Goal: Navigation & Orientation: Find specific page/section

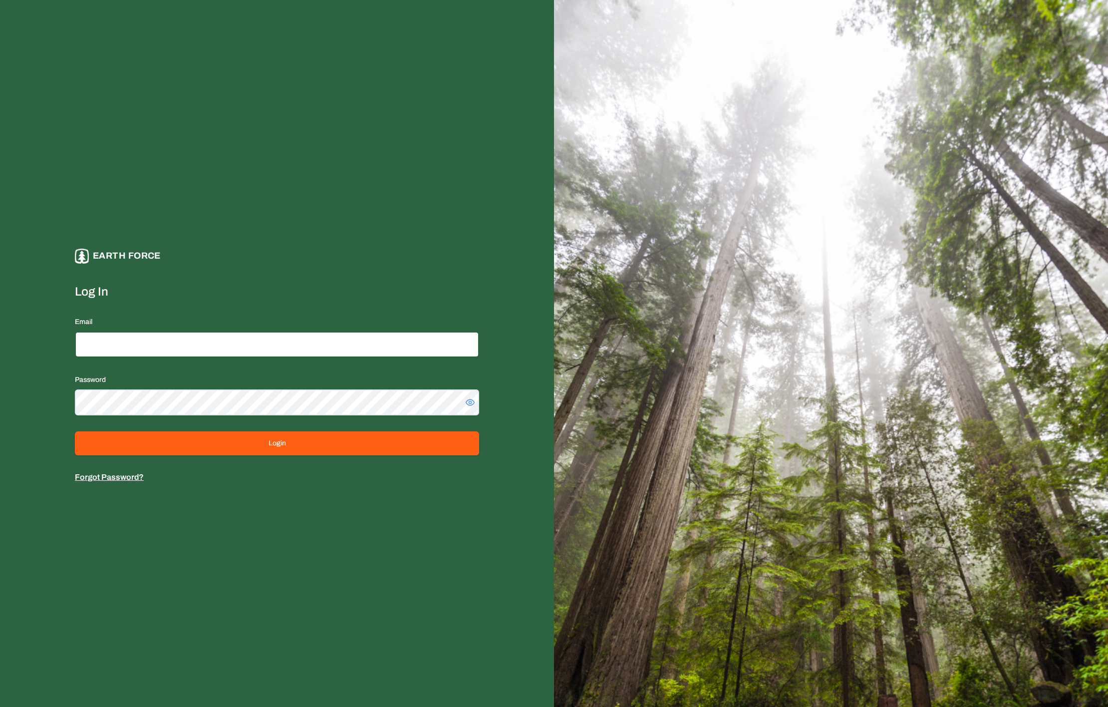
click at [127, 332] on input "Email" at bounding box center [277, 344] width 404 height 26
type input "**********"
click at [75, 431] on button "Login" at bounding box center [277, 443] width 404 height 24
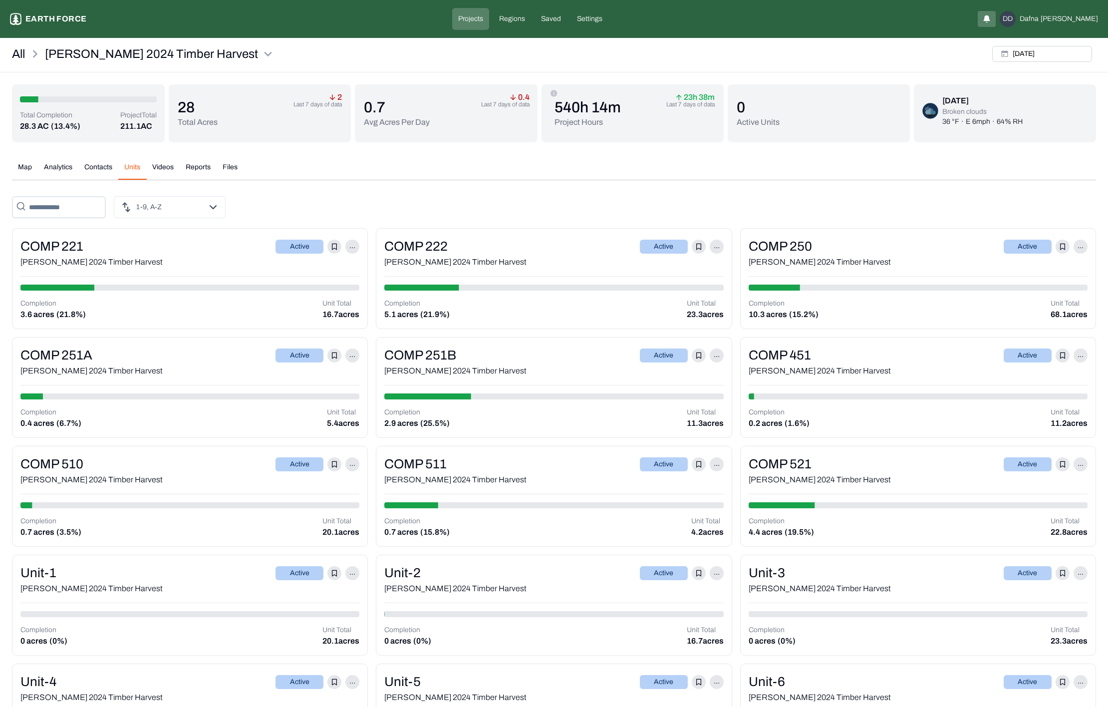
click at [135, 168] on button "Units" at bounding box center [132, 170] width 28 height 17
click at [100, 258] on div "[PERSON_NAME] 2024 Timber Harvest" at bounding box center [189, 262] width 339 height 12
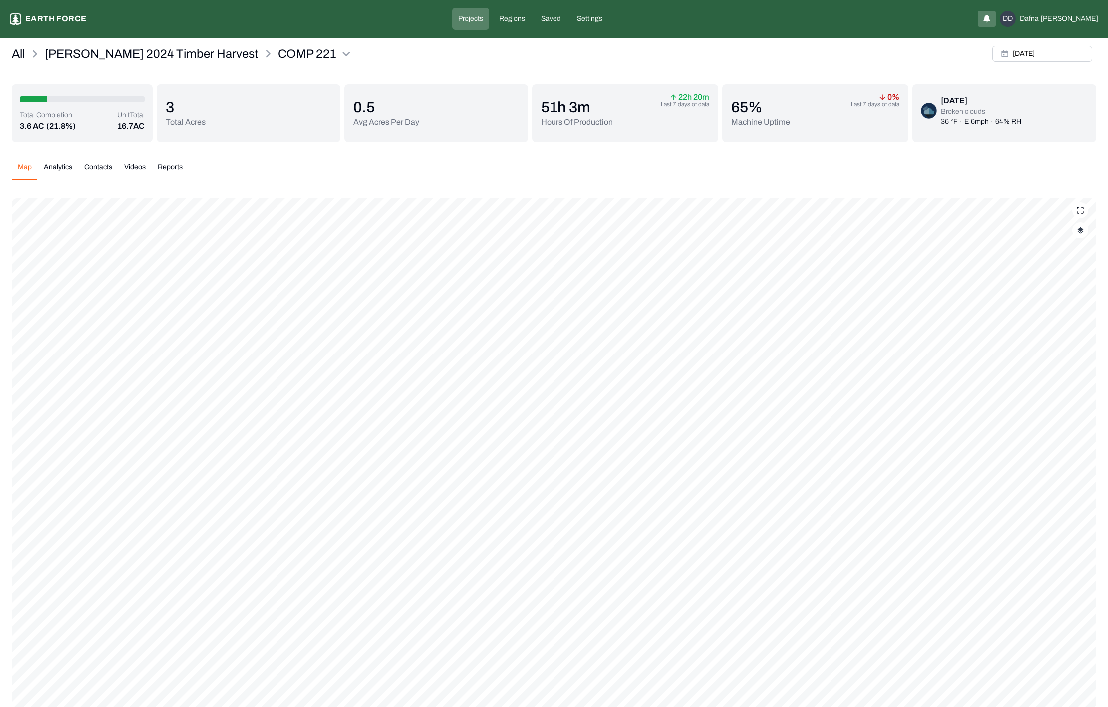
click at [182, 124] on p "Total Acres" at bounding box center [186, 122] width 40 height 12
click at [219, 118] on div "3 Total Acres" at bounding box center [249, 113] width 166 height 58
click at [213, 115] on div "3 Total Acres" at bounding box center [249, 113] width 166 height 58
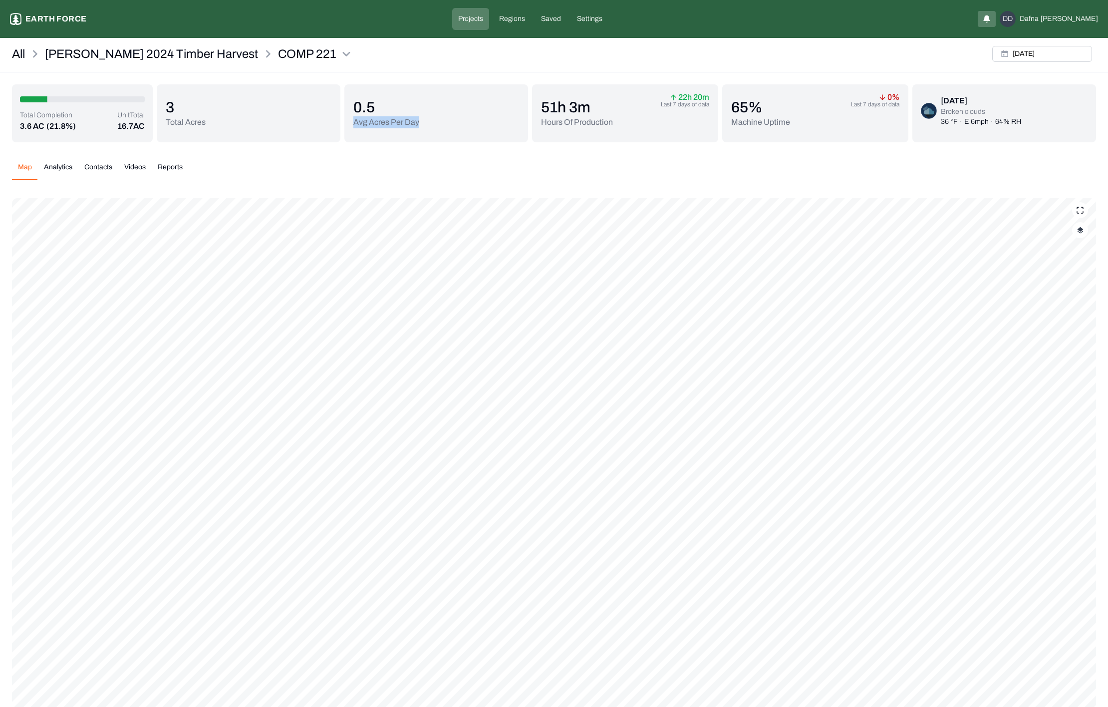
drag, startPoint x: 419, startPoint y: 119, endPoint x: 347, endPoint y: 122, distance: 71.9
click at [347, 122] on div "0.5 Avg Acres Per Day" at bounding box center [436, 113] width 184 height 58
click at [357, 114] on p "0.5" at bounding box center [386, 107] width 66 height 18
click at [378, 114] on p "0.5" at bounding box center [386, 107] width 66 height 18
click at [14, 59] on link "All" at bounding box center [18, 54] width 13 height 16
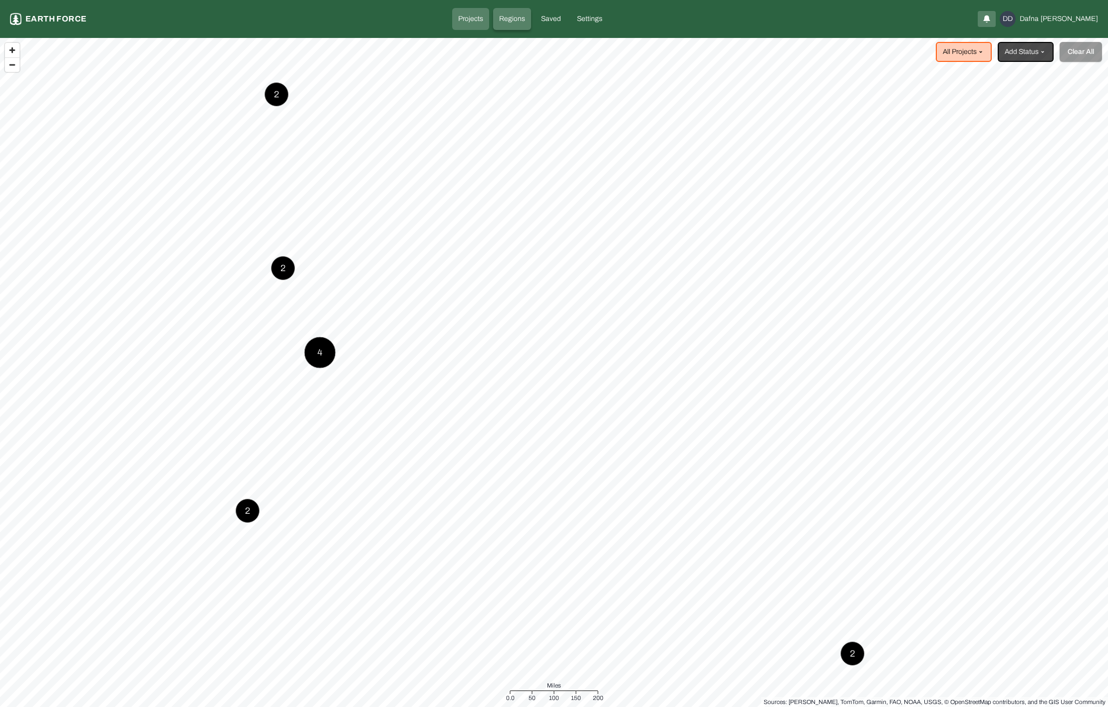
click at [525, 21] on p "Regions" at bounding box center [512, 19] width 26 height 10
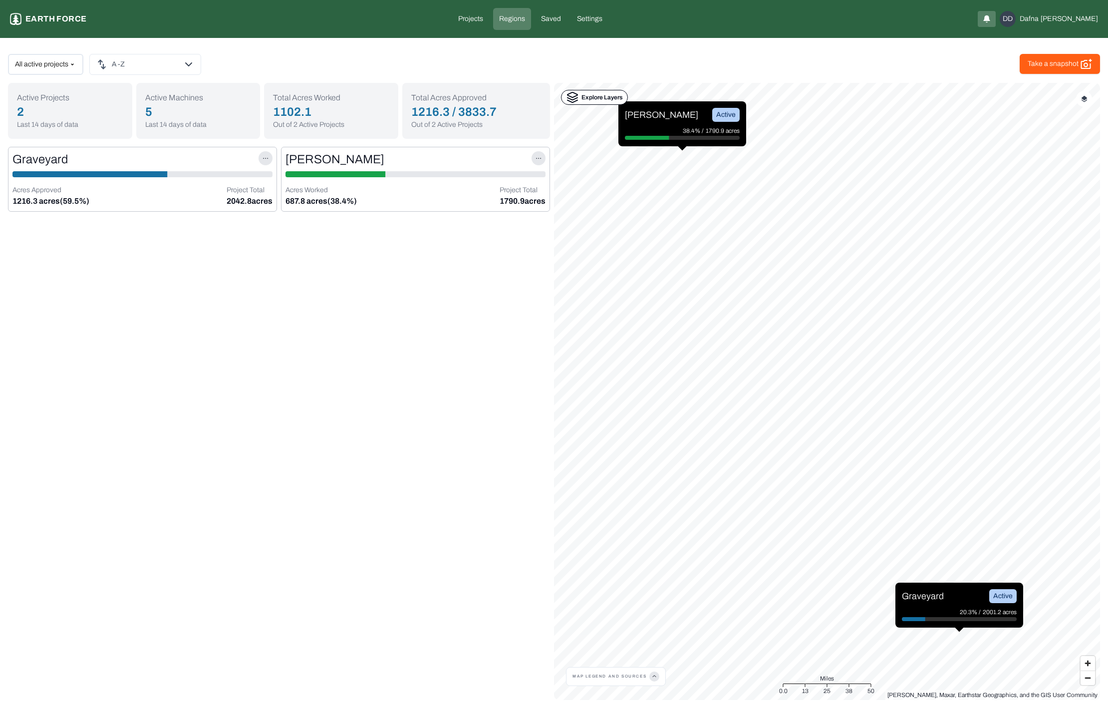
click at [602, 96] on p "Explore Layers" at bounding box center [602, 97] width 41 height 10
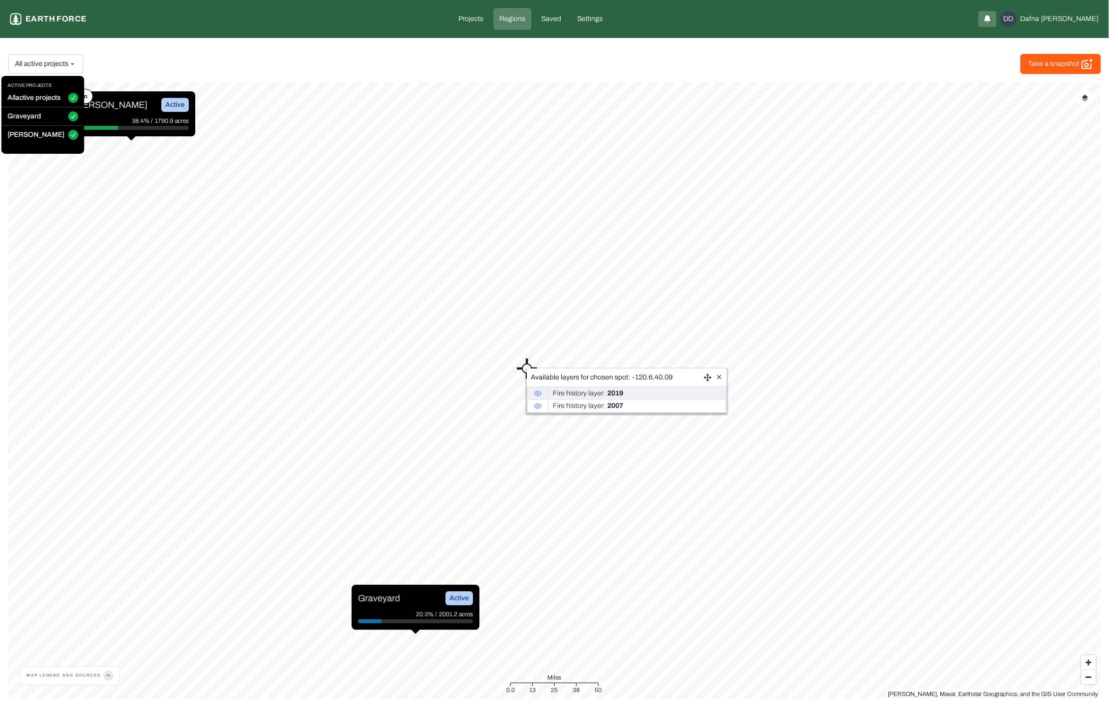
click at [25, 62] on html "COMP 221 Earth force Projects Regions Saved Settings DD [PERSON_NAME] active pr…" at bounding box center [559, 353] width 1118 height 707
click at [29, 56] on html "COMP 221 Earth force Projects Regions Saved Settings DD [PERSON_NAME] active pr…" at bounding box center [559, 353] width 1118 height 707
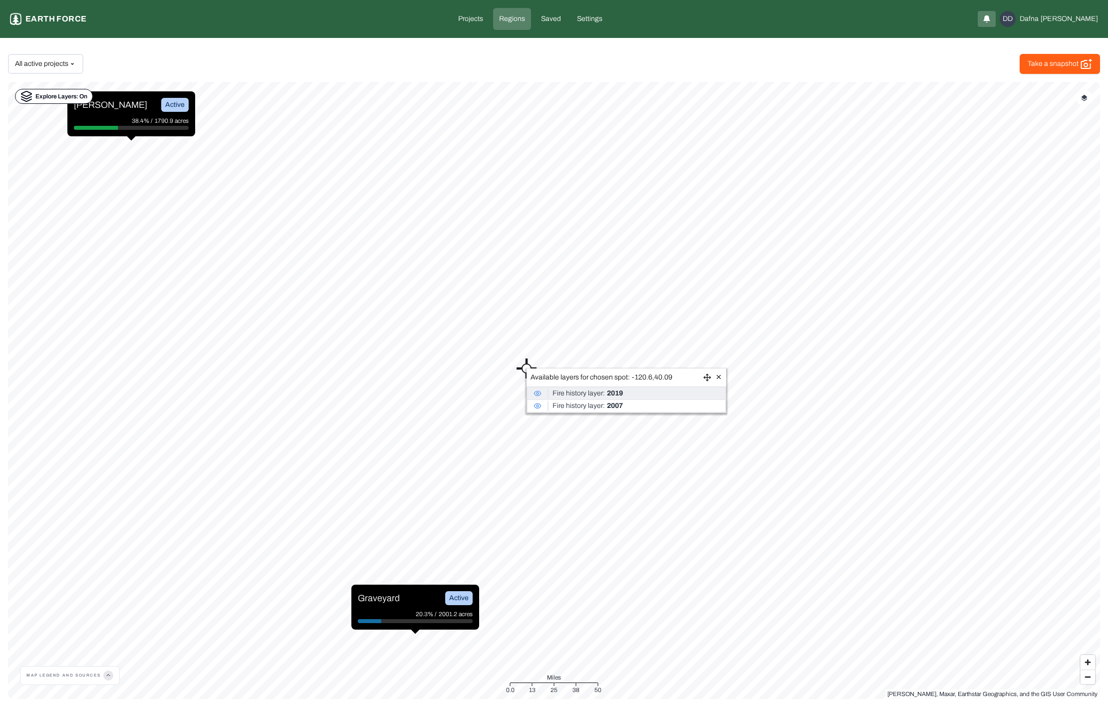
click at [592, 69] on div "All active projects Take a snapshot" at bounding box center [554, 64] width 1092 height 20
click at [718, 373] on icon at bounding box center [718, 376] width 7 height 7
click at [64, 95] on p "Explore Layers: On" at bounding box center [61, 96] width 52 height 10
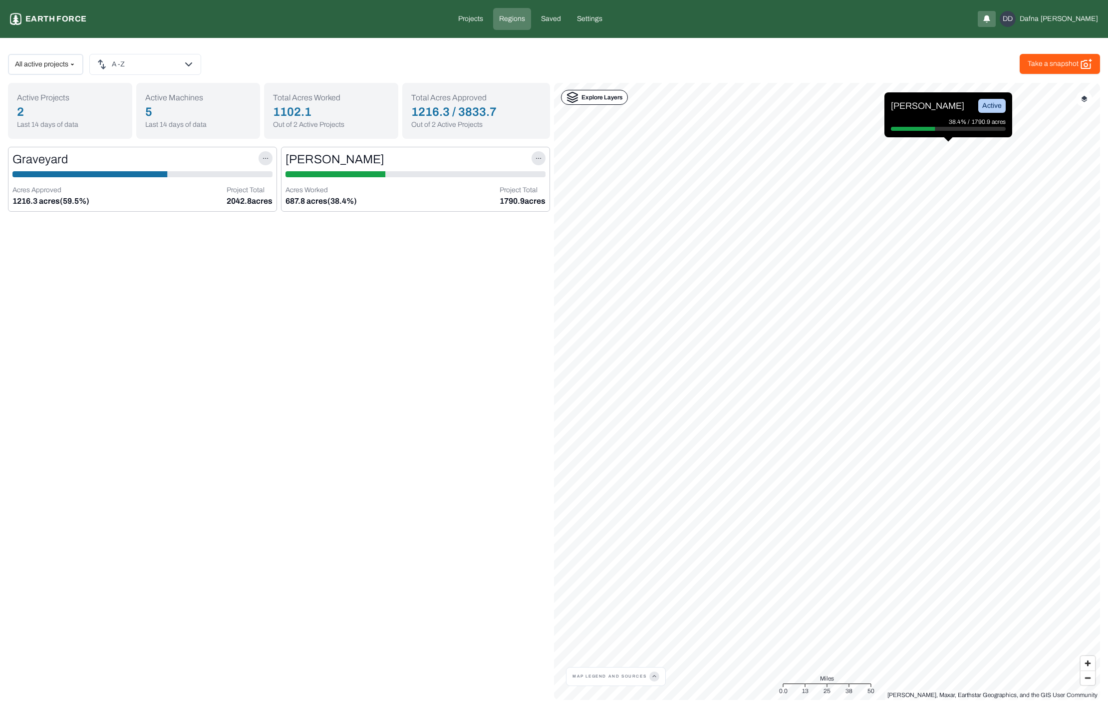
click at [582, 101] on p "Explore Layers" at bounding box center [602, 97] width 41 height 10
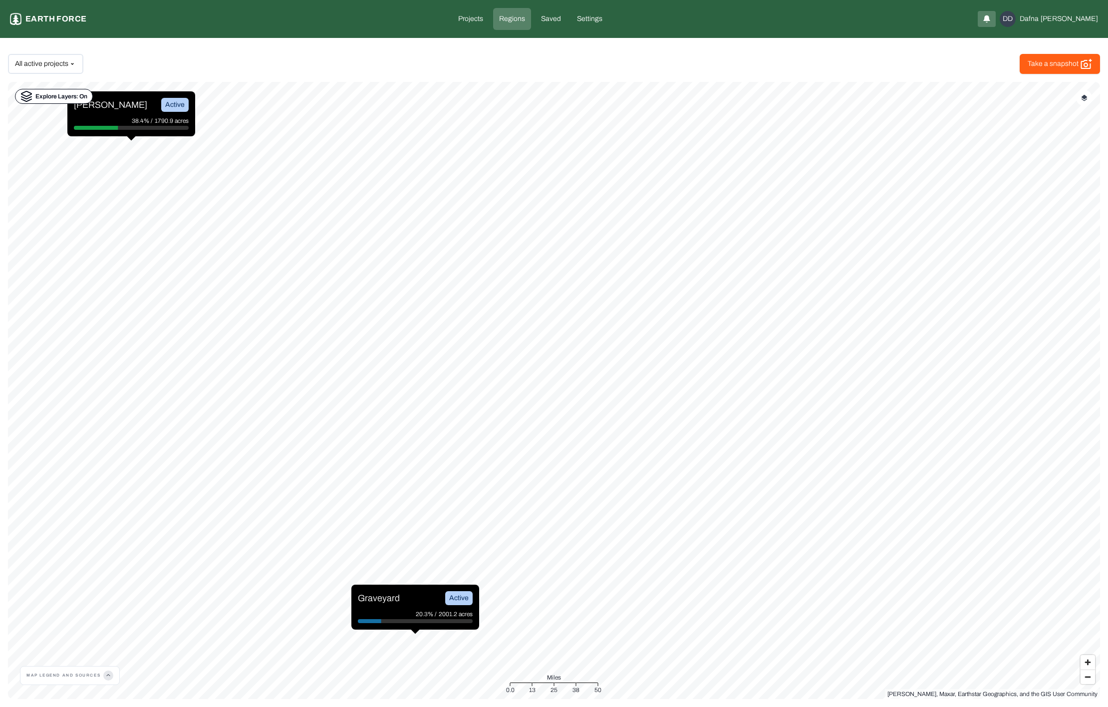
click at [73, 95] on p "Explore Layers: On" at bounding box center [61, 96] width 52 height 10
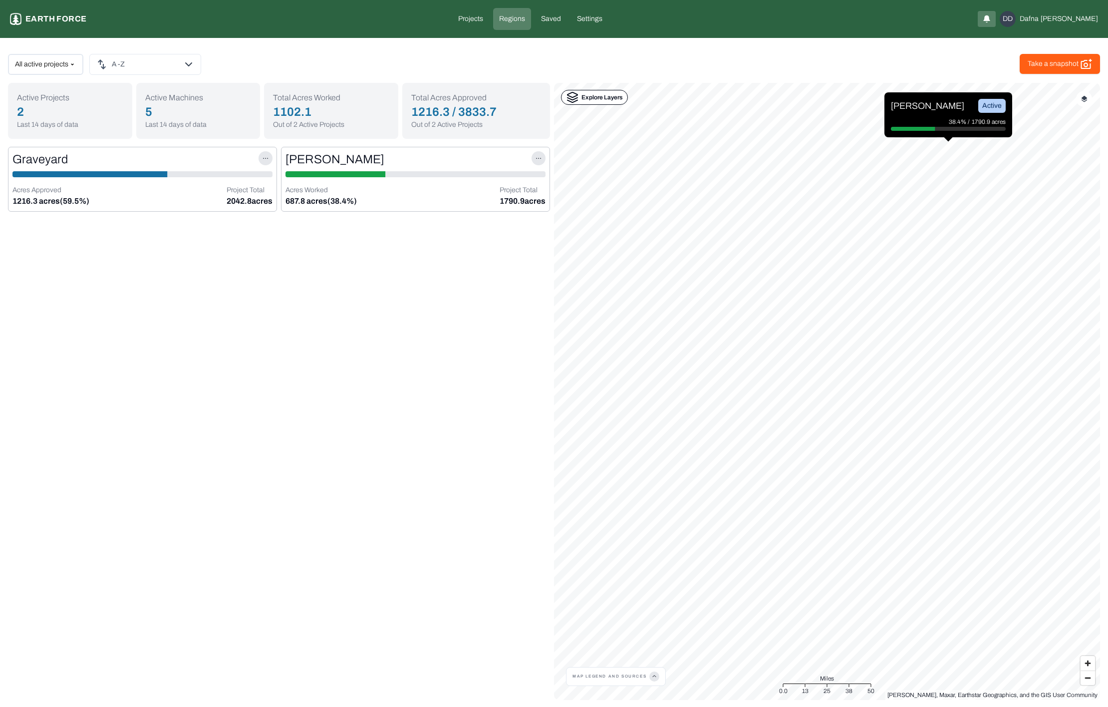
click at [567, 92] on icon at bounding box center [573, 97] width 12 height 12
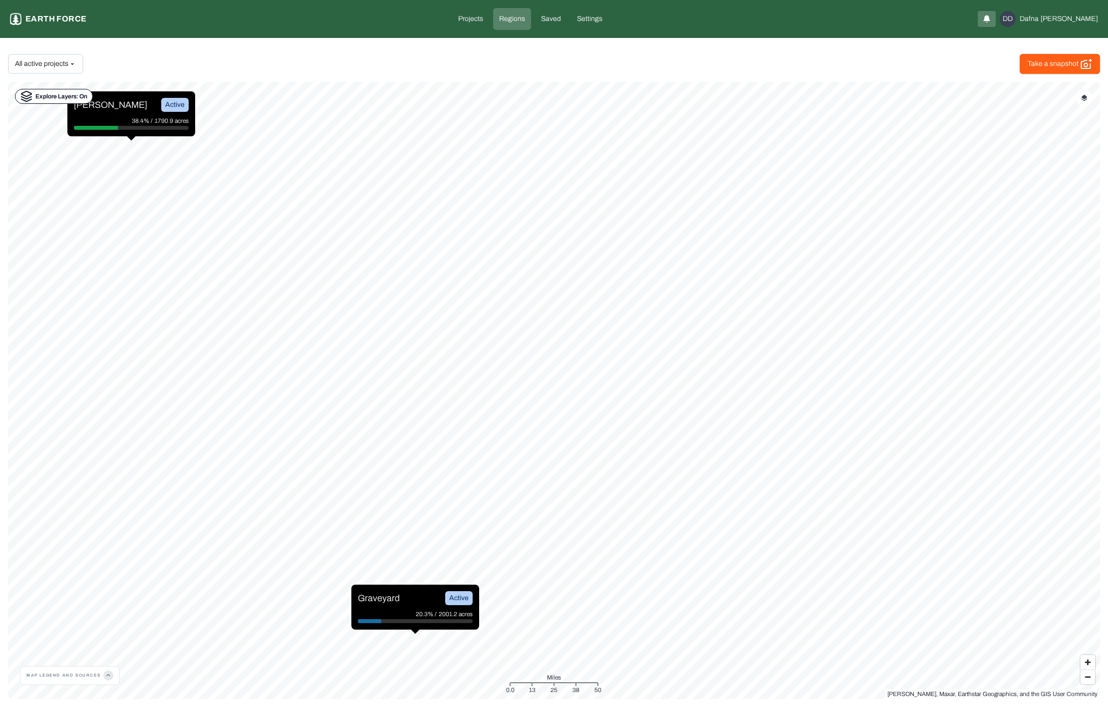
click at [46, 90] on div "Explore Layers: On" at bounding box center [54, 96] width 78 height 15
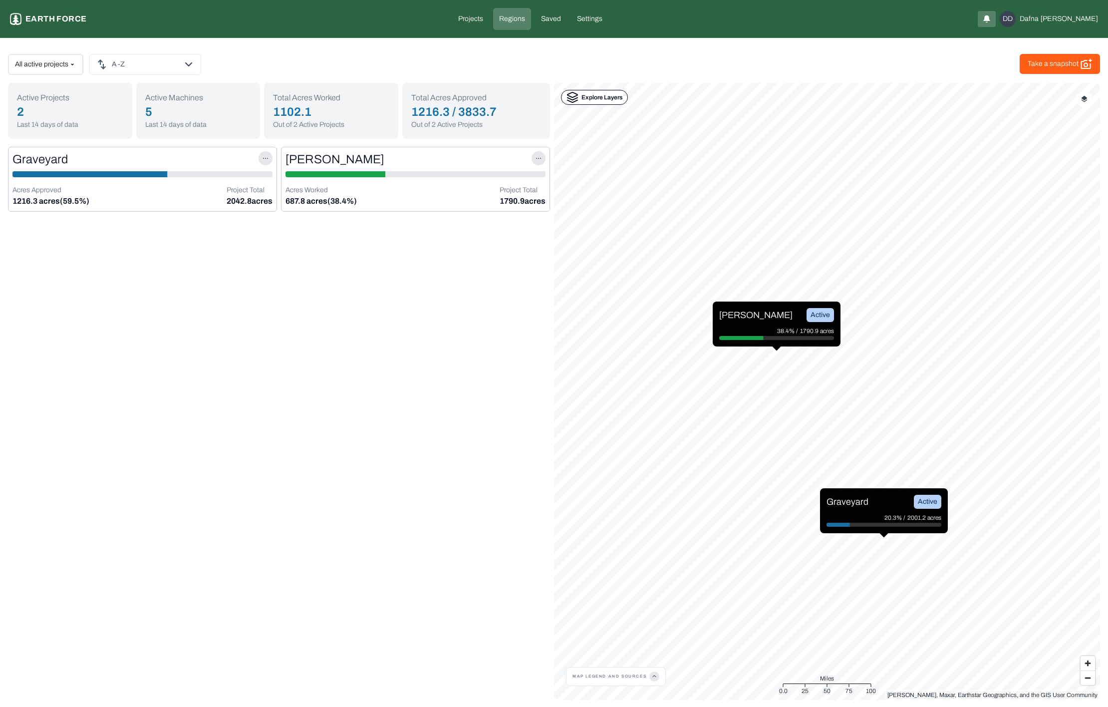
click at [373, 164] on div "[PERSON_NAME] ..." at bounding box center [416, 159] width 260 height 16
click at [602, 23] on p "Settings" at bounding box center [589, 19] width 25 height 10
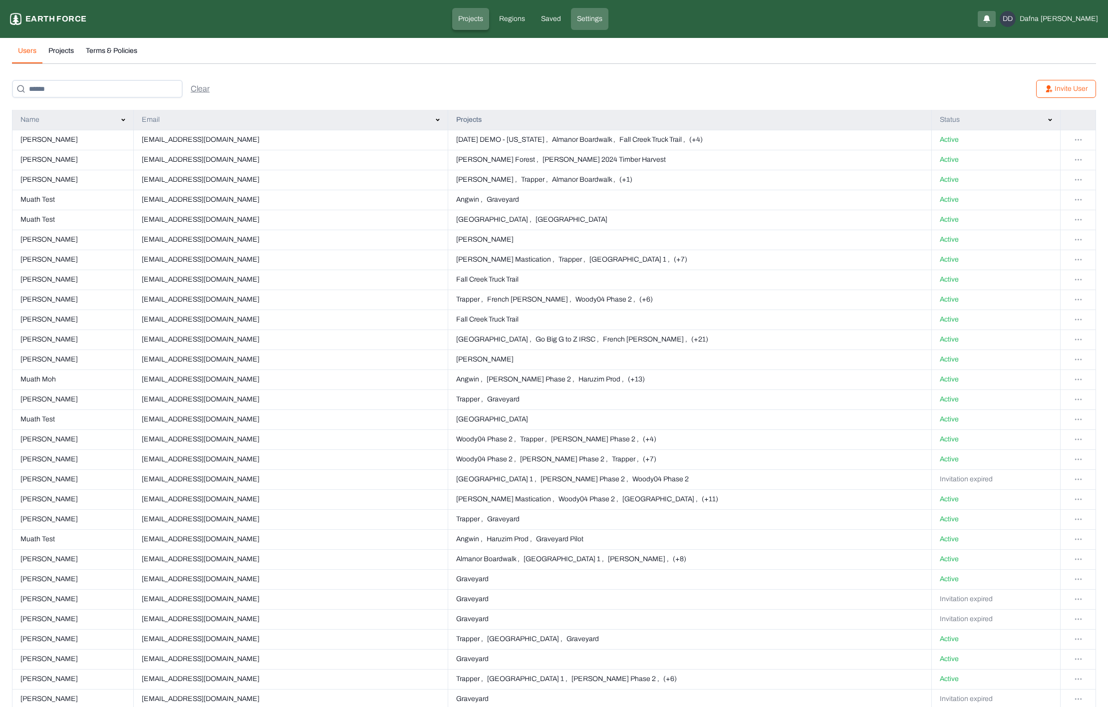
click at [486, 8] on link "Projects" at bounding box center [470, 19] width 37 height 22
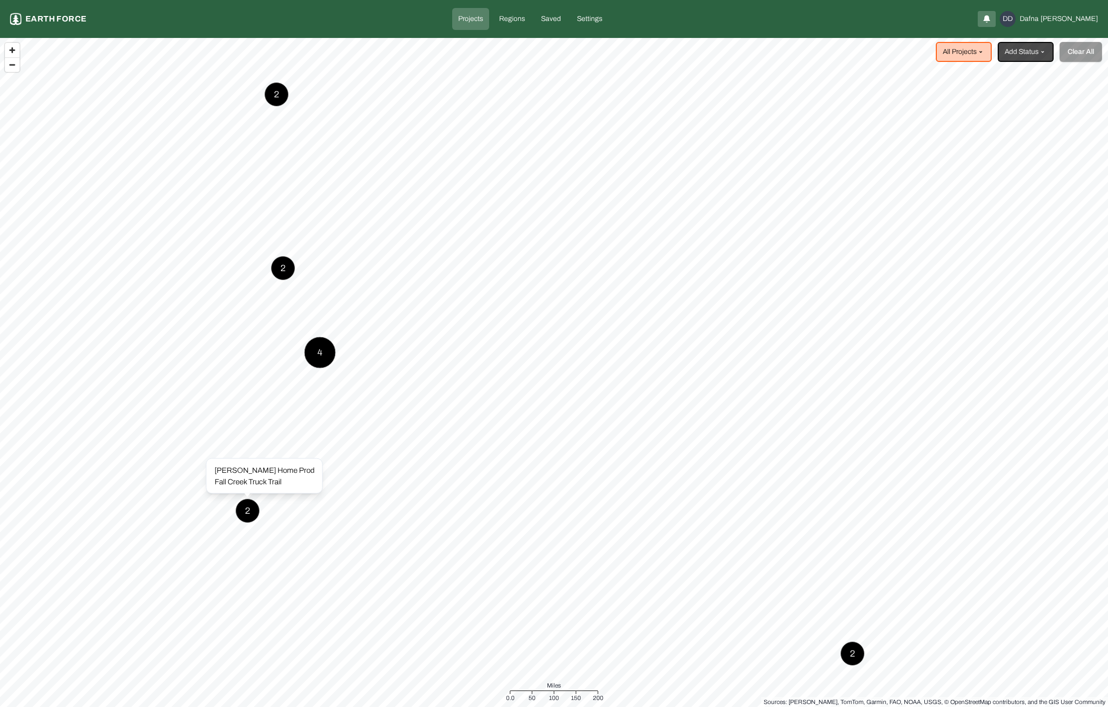
click at [246, 509] on div "2" at bounding box center [248, 511] width 24 height 24
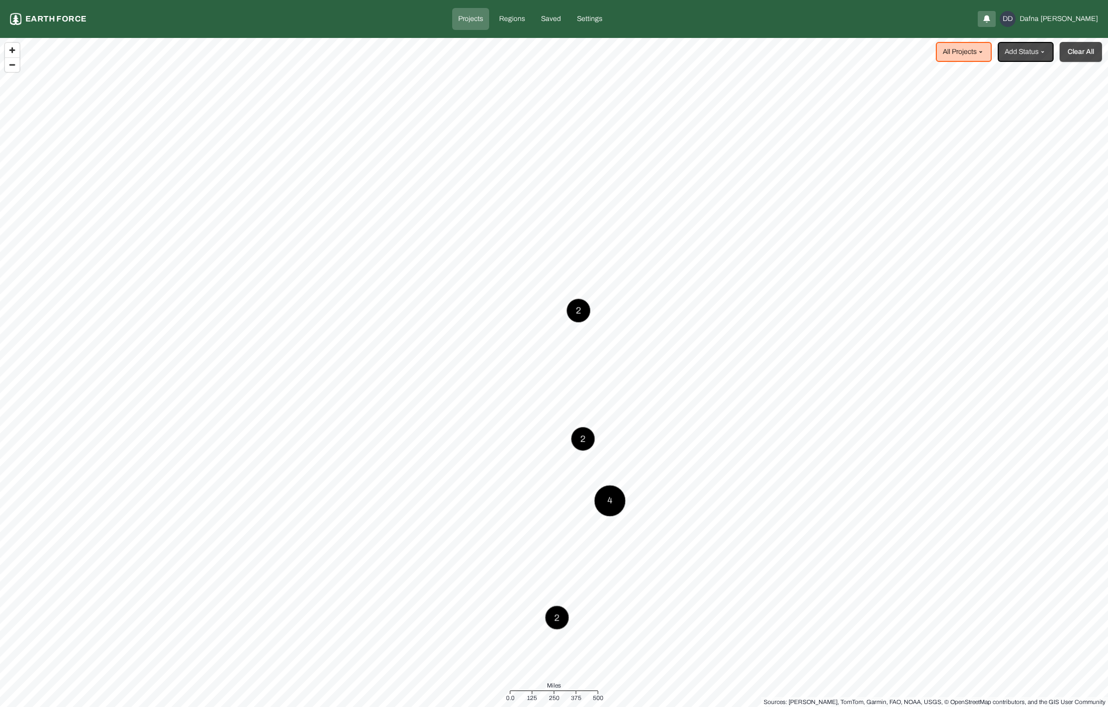
click at [1075, 56] on button "Clear All" at bounding box center [1081, 52] width 42 height 20
click at [975, 42] on html "Projects Earth force Projects Regions Saved Settings DD [PERSON_NAME] Add Proje…" at bounding box center [554, 353] width 1108 height 707
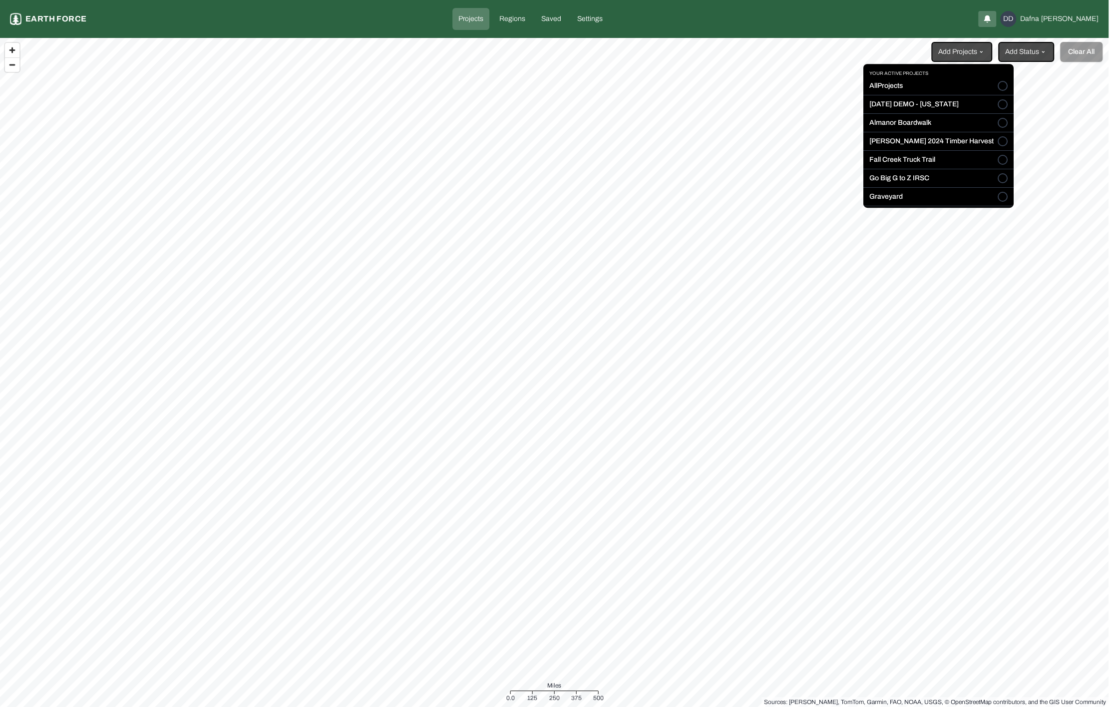
click at [947, 143] on label "[PERSON_NAME] 2024 Timber Harvest" at bounding box center [931, 142] width 124 height 10
click at [997, 143] on button "[PERSON_NAME] 2024 Timber Harvest" at bounding box center [1002, 142] width 10 height 10
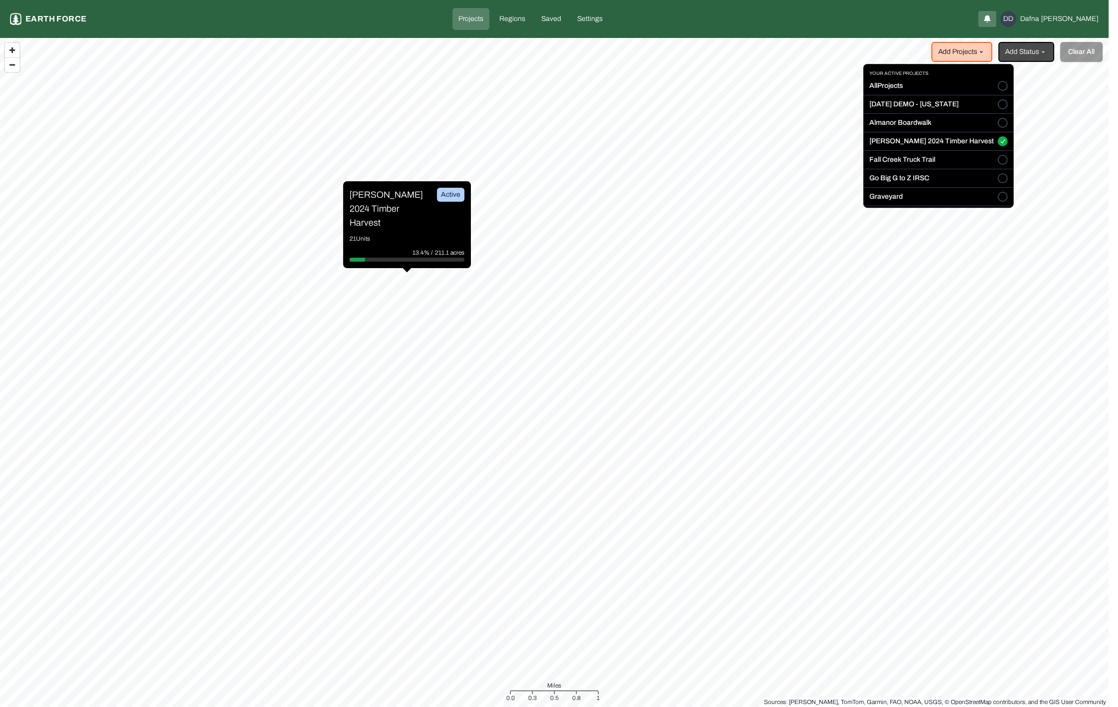
click at [542, 94] on html "Projects Earth force Projects Regions Saved Settings DD [PERSON_NAME] Add Proje…" at bounding box center [559, 353] width 1118 height 707
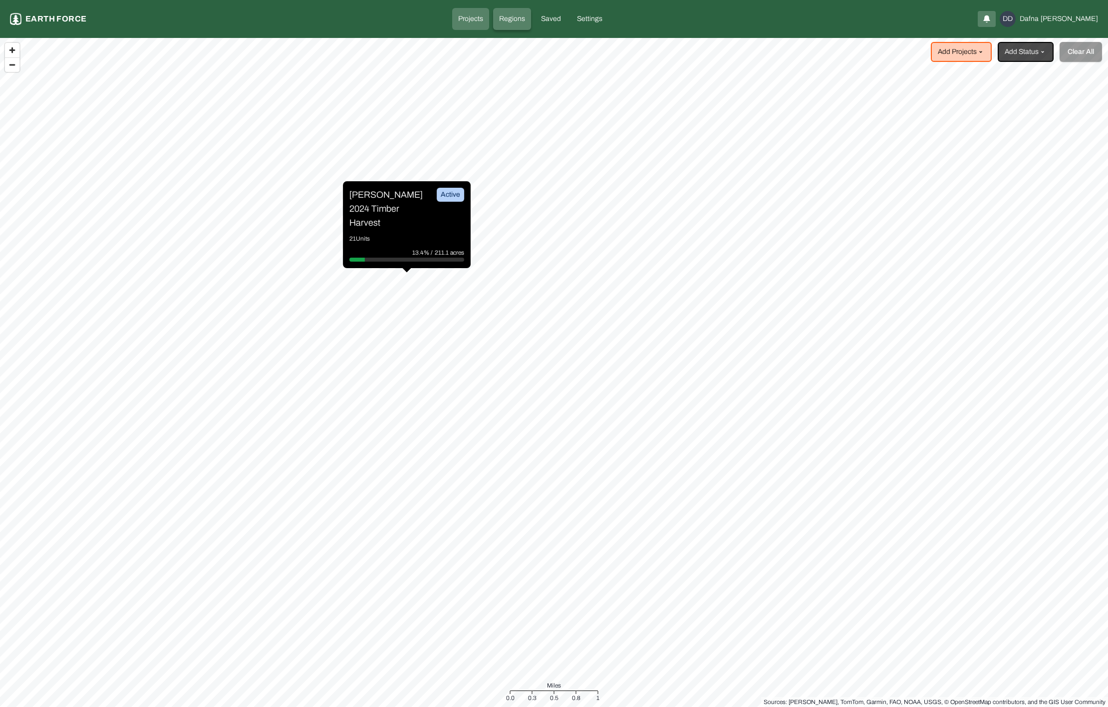
click at [531, 24] on link "Regions" at bounding box center [512, 19] width 38 height 22
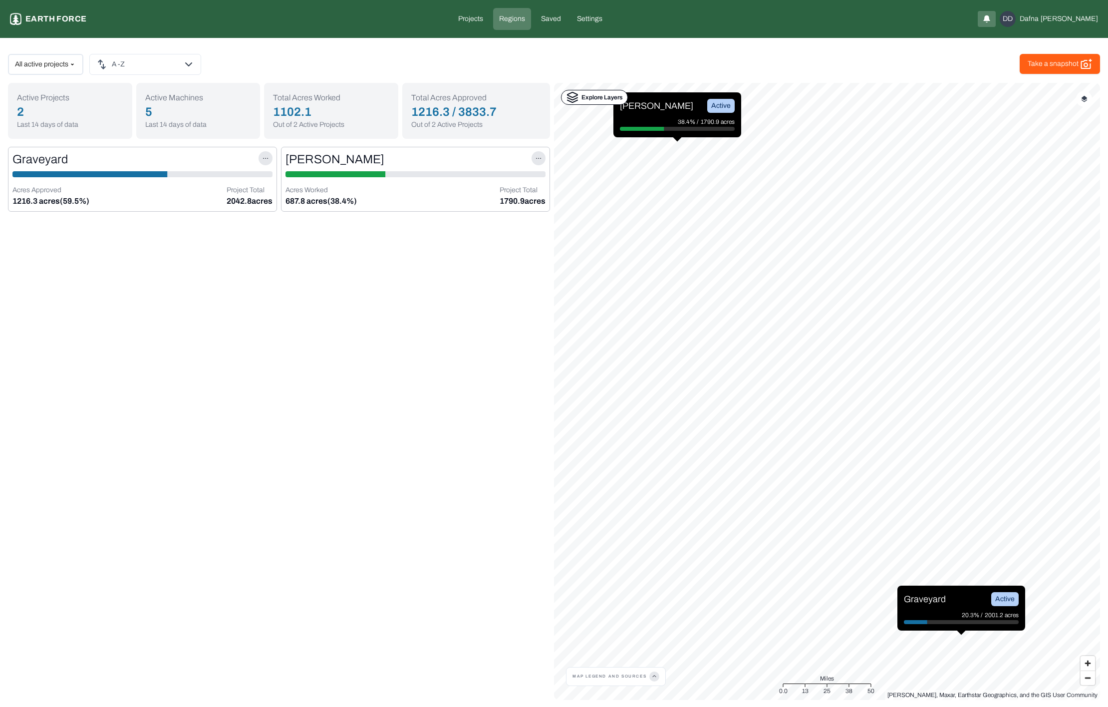
click at [240, 181] on div "Graveyard ... Acres Approved 1216.3 acres (59.5%) Project Total 2042.8 acres" at bounding box center [142, 179] width 269 height 65
click at [218, 162] on div "Graveyard ..." at bounding box center [142, 159] width 260 height 16
click at [266, 160] on html "COMP 221 Earth force Projects Regions Saved Settings DD [PERSON_NAME] active pr…" at bounding box center [554, 354] width 1108 height 708
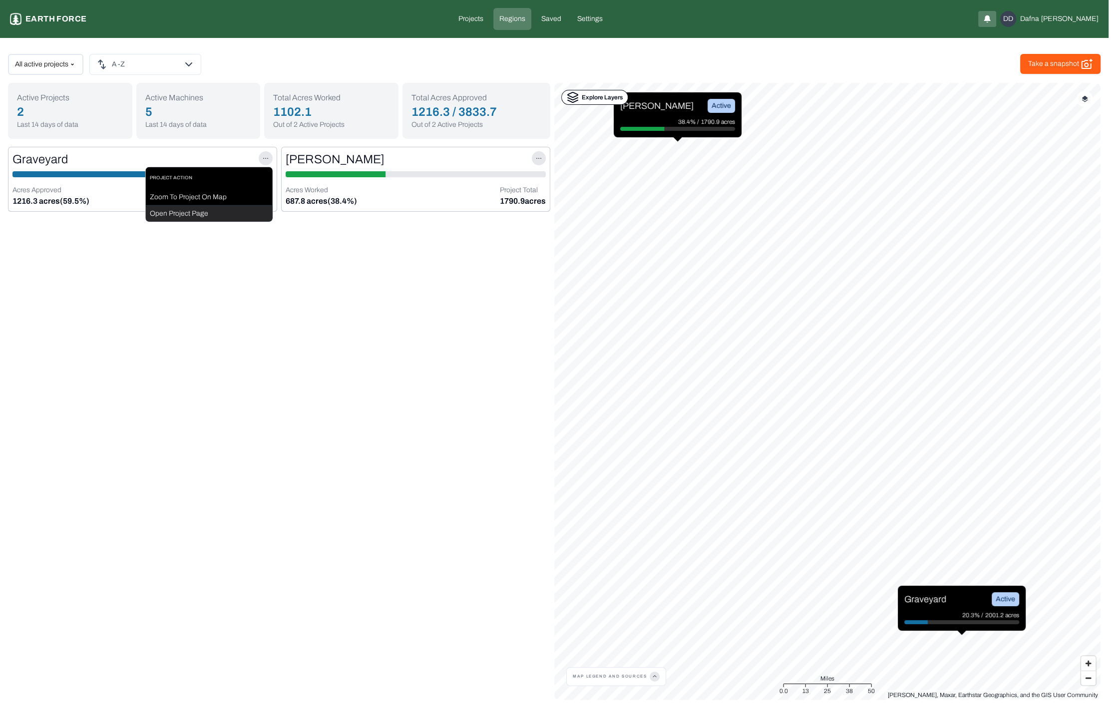
click at [228, 214] on div "Open Project Page" at bounding box center [209, 214] width 127 height 16
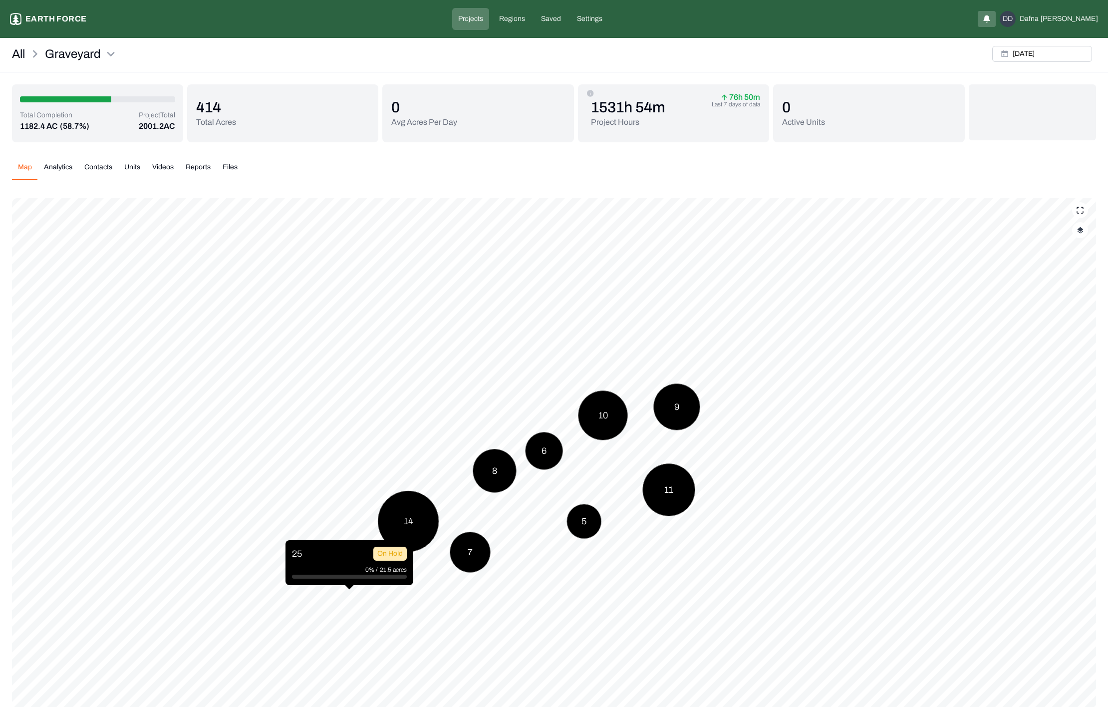
click at [990, 17] on icon "button" at bounding box center [987, 17] width 6 height 5
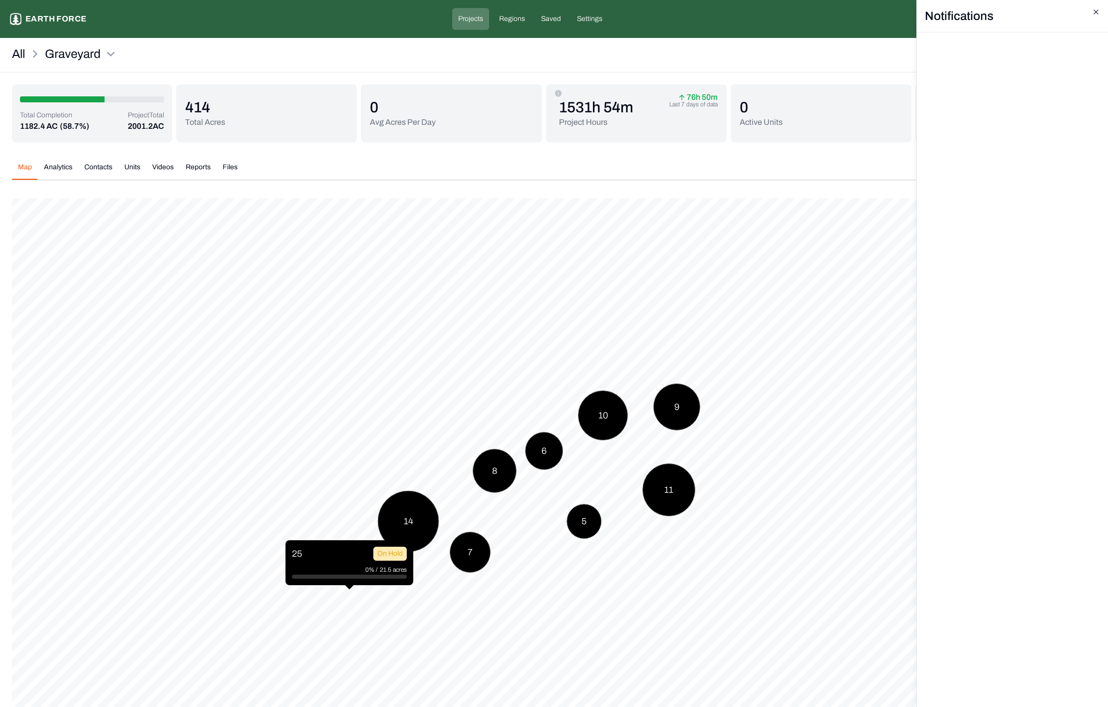
click at [1094, 12] on icon "button" at bounding box center [1096, 12] width 8 height 8
